Goal: Communication & Community: Answer question/provide support

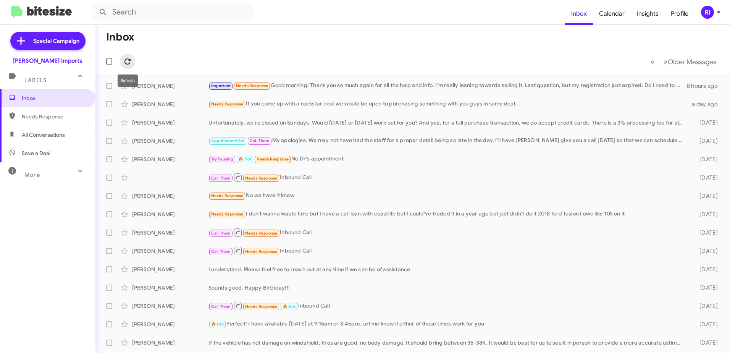
click at [126, 62] on icon at bounding box center [127, 61] width 9 height 9
click at [130, 60] on icon at bounding box center [128, 61] width 6 height 6
click at [348, 81] on div "[PERSON_NAME] Important Needs Response Good morning! Thank you so much again fo…" at bounding box center [413, 85] width 623 height 15
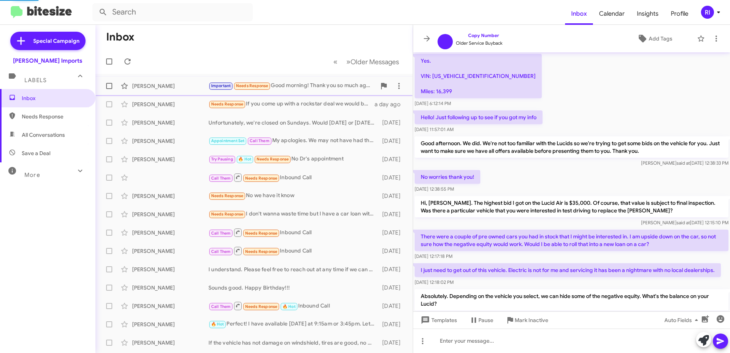
scroll to position [451, 0]
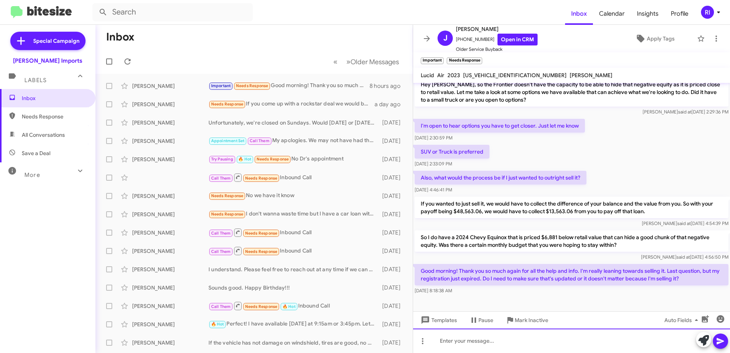
click at [462, 341] on div at bounding box center [571, 340] width 317 height 24
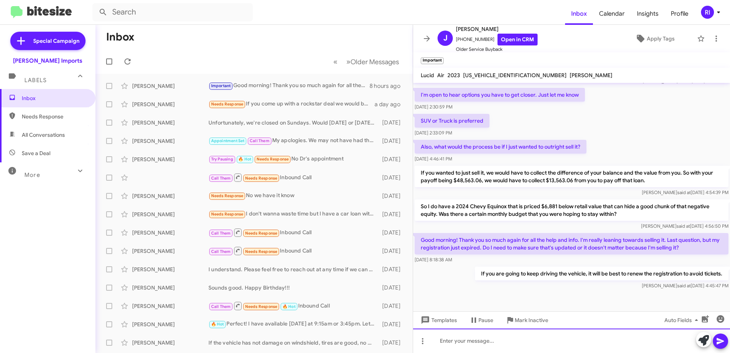
scroll to position [683, 0]
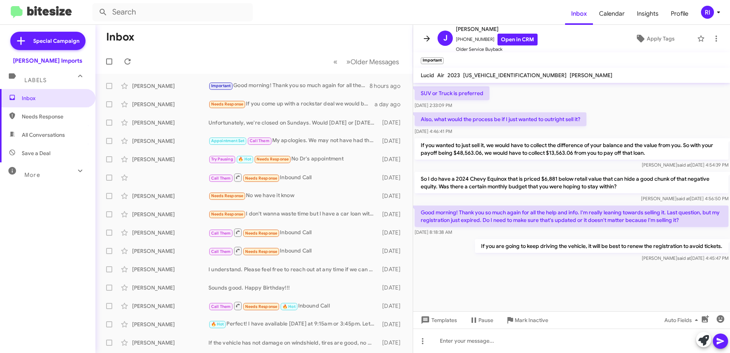
click at [424, 40] on icon at bounding box center [426, 38] width 9 height 9
